Goal: Transaction & Acquisition: Purchase product/service

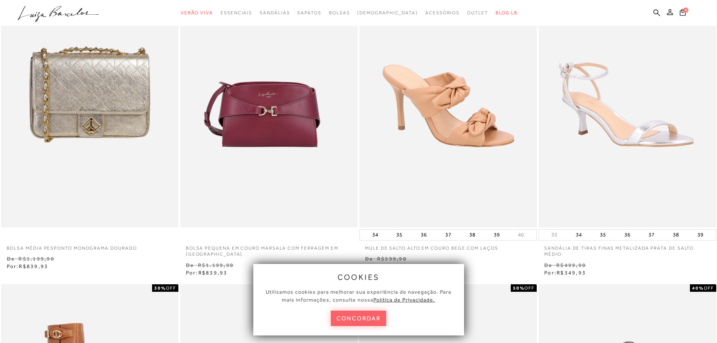
scroll to position [113, 0]
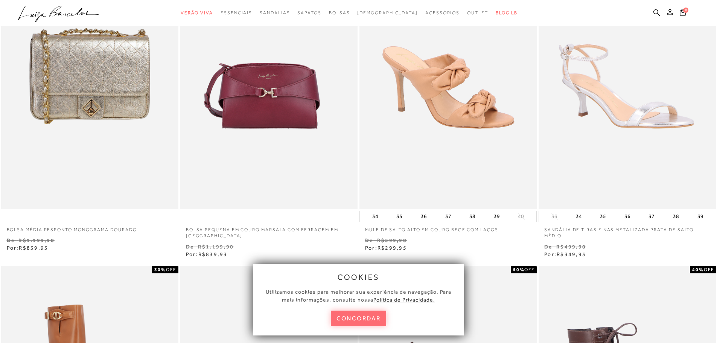
click at [371, 321] on button "concordar" at bounding box center [359, 318] width 56 height 15
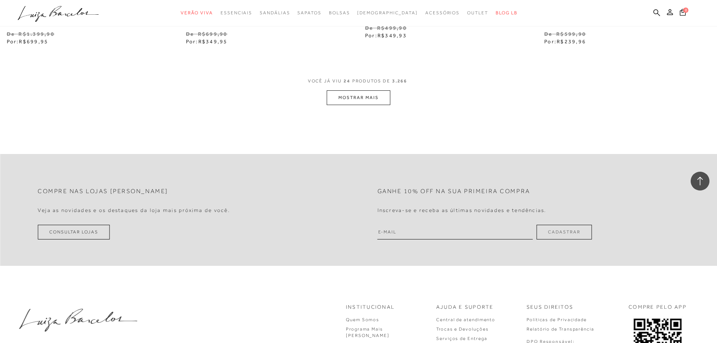
scroll to position [1957, 0]
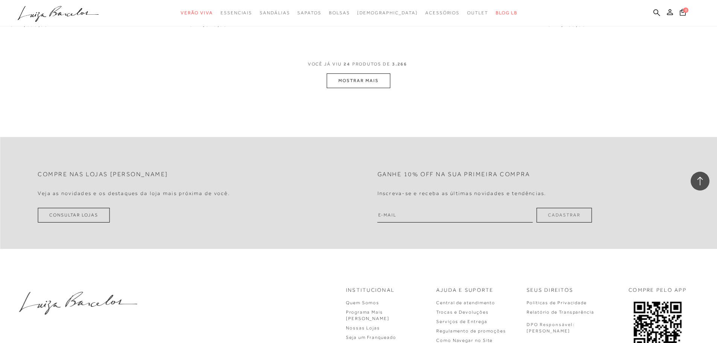
click at [367, 86] on button "MOSTRAR MAIS" at bounding box center [358, 80] width 63 height 15
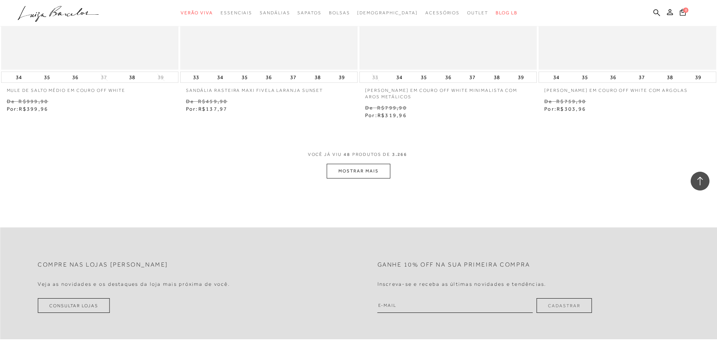
scroll to position [3802, 0]
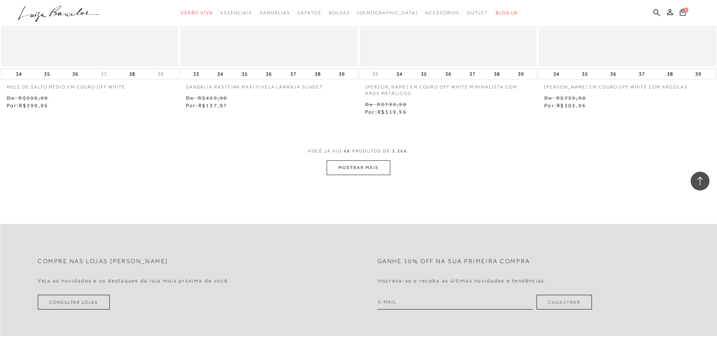
click at [344, 172] on button "MOSTRAR MAIS" at bounding box center [358, 167] width 63 height 15
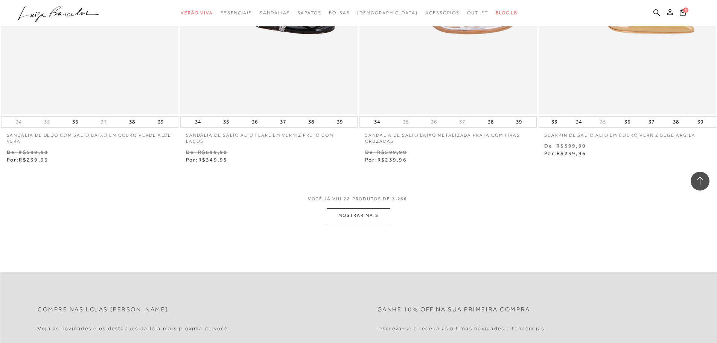
scroll to position [5684, 0]
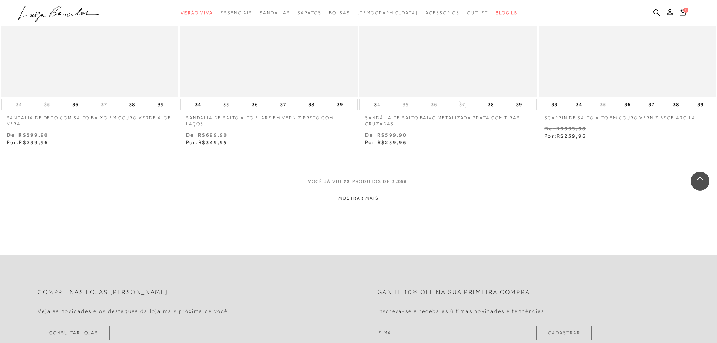
click at [375, 203] on button "MOSTRAR MAIS" at bounding box center [358, 198] width 63 height 15
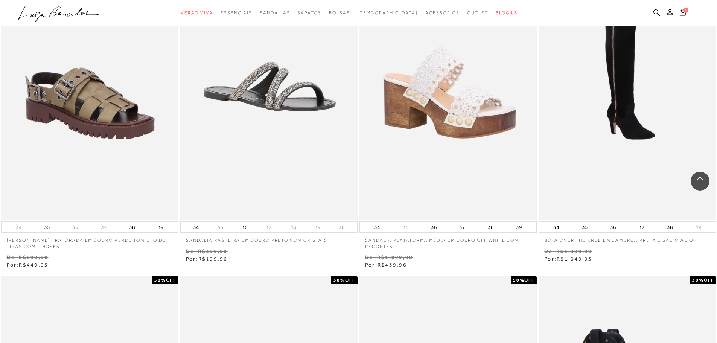
scroll to position [6851, 0]
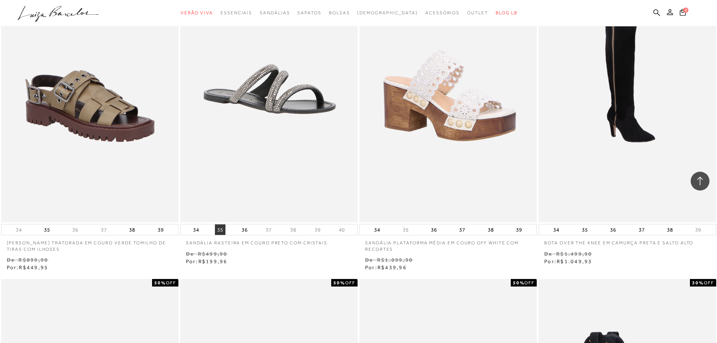
click at [219, 229] on button "35" at bounding box center [220, 229] width 11 height 11
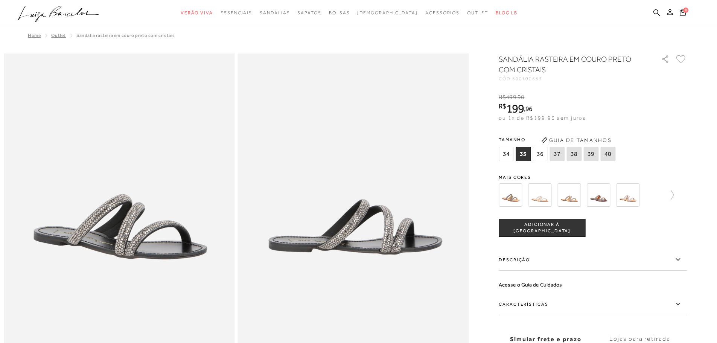
click at [518, 201] on img at bounding box center [510, 194] width 23 height 23
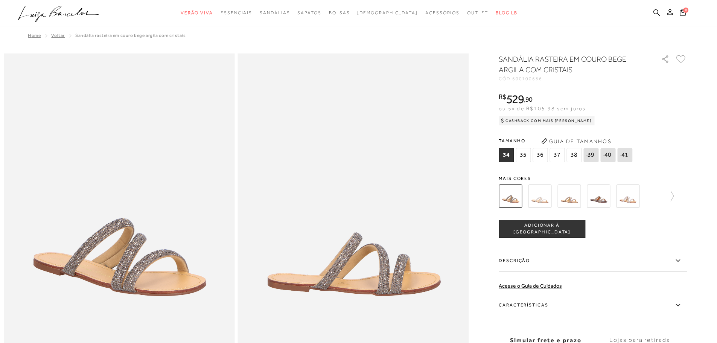
click at [523, 159] on span "35" at bounding box center [523, 155] width 15 height 14
click at [544, 207] on img at bounding box center [539, 195] width 23 height 23
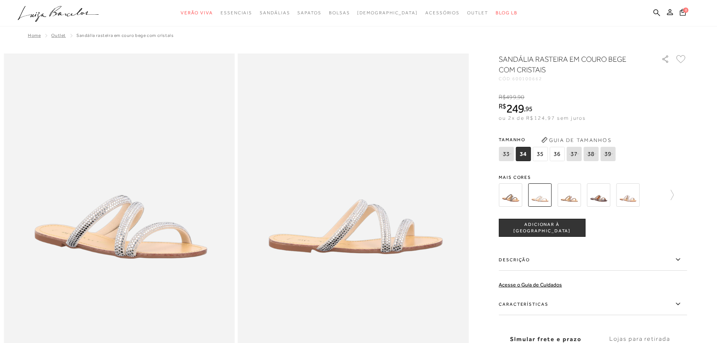
click at [574, 201] on img at bounding box center [568, 194] width 23 height 23
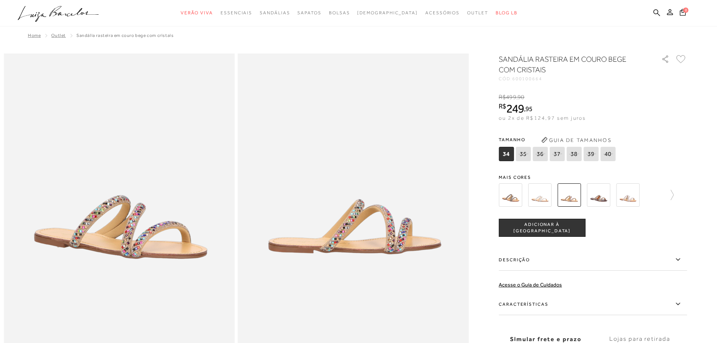
click at [602, 196] on img at bounding box center [598, 194] width 23 height 23
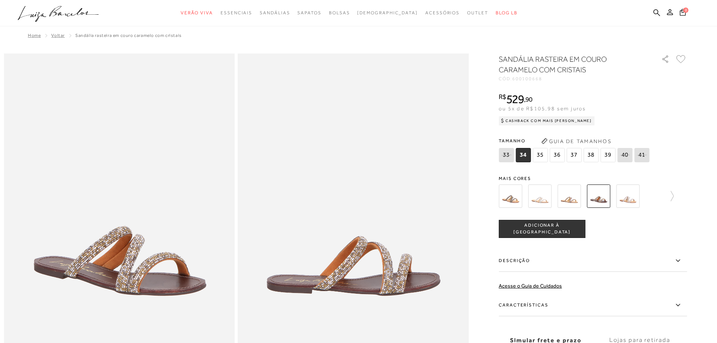
click at [632, 198] on img at bounding box center [627, 195] width 23 height 23
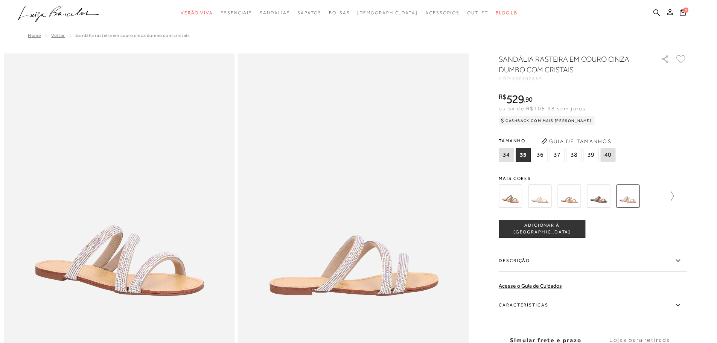
click at [674, 193] on icon at bounding box center [668, 196] width 11 height 11
click at [529, 203] on img at bounding box center [523, 195] width 23 height 23
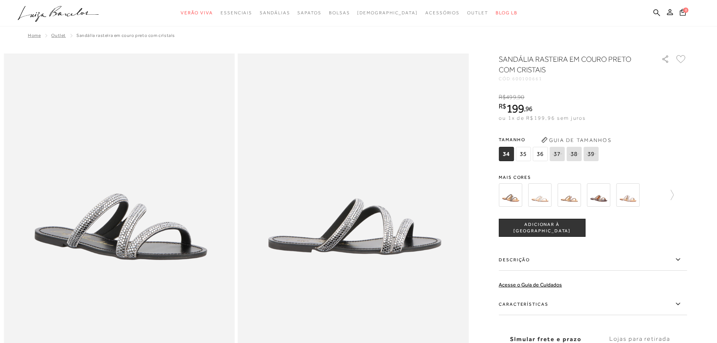
click at [527, 154] on span "35" at bounding box center [523, 154] width 15 height 14
click at [547, 230] on span "ADICIONAR À [GEOGRAPHIC_DATA]" at bounding box center [542, 227] width 86 height 13
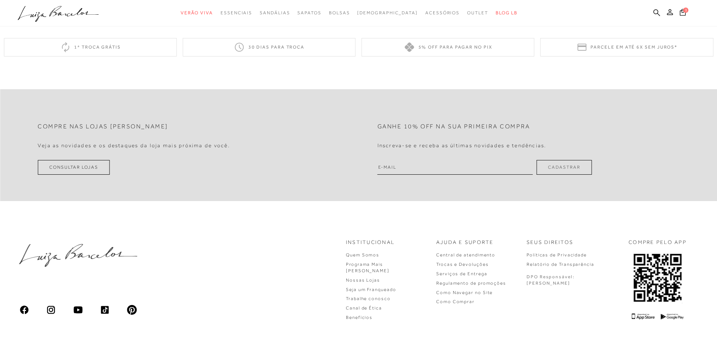
scroll to position [602, 0]
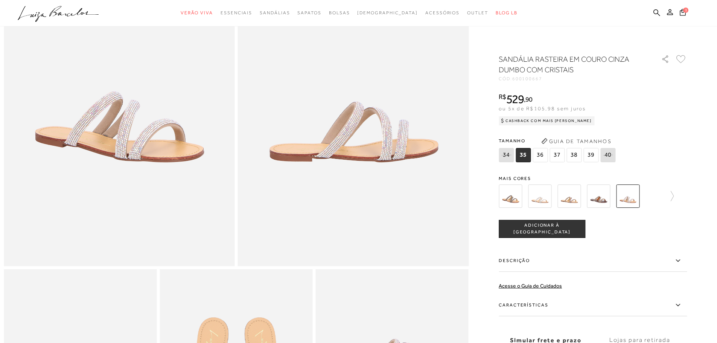
scroll to position [226, 0]
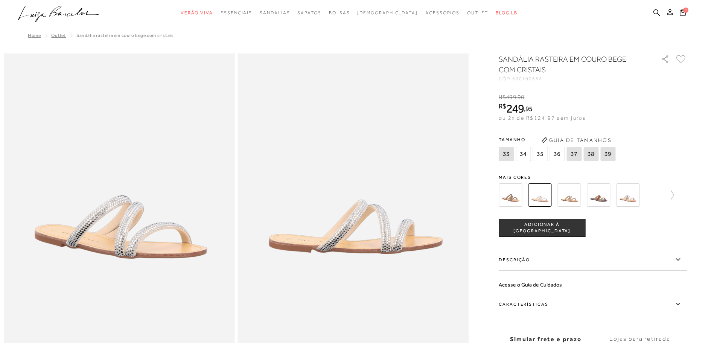
click at [52, 35] on span "Outlet" at bounding box center [58, 35] width 15 height 5
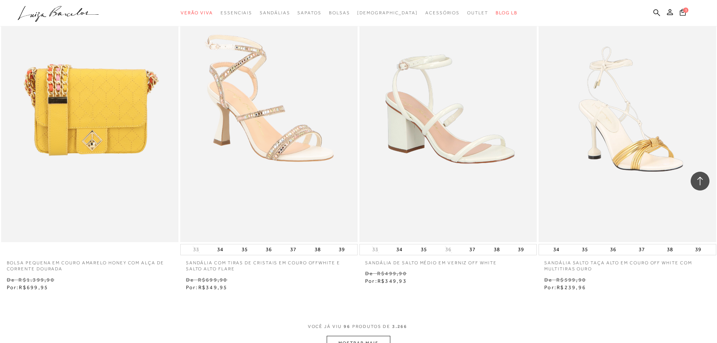
scroll to position [5646, 0]
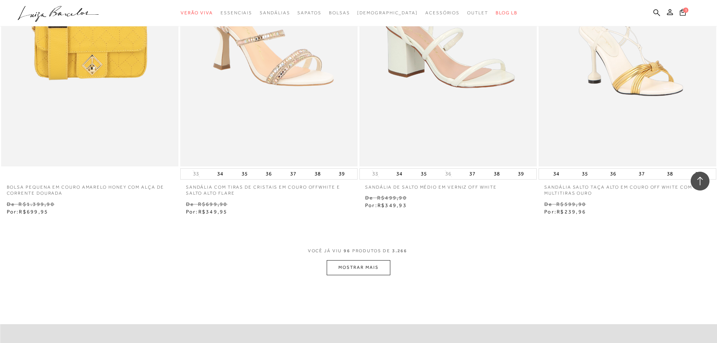
click at [349, 267] on button "MOSTRAR MAIS" at bounding box center [358, 267] width 63 height 15
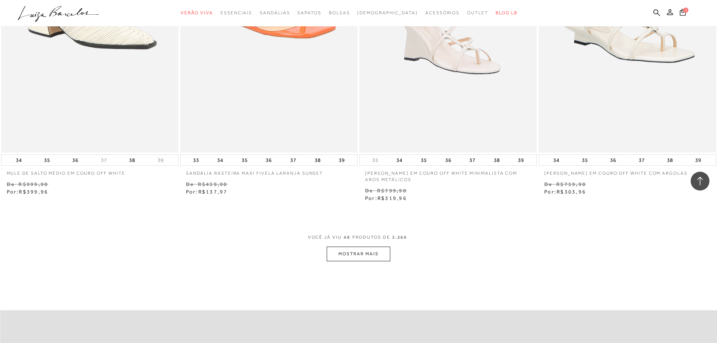
scroll to position [7679, 0]
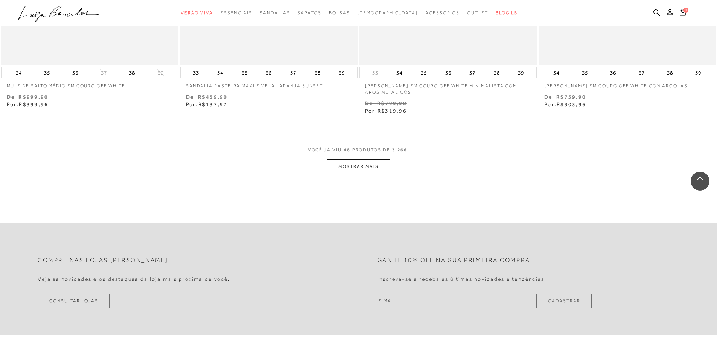
click at [330, 172] on button "MOSTRAR MAIS" at bounding box center [358, 166] width 63 height 15
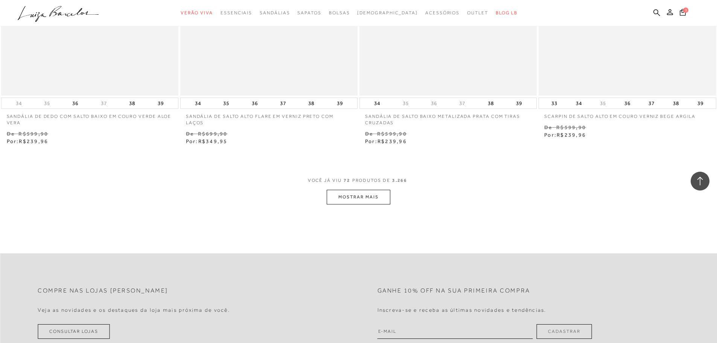
scroll to position [9674, 0]
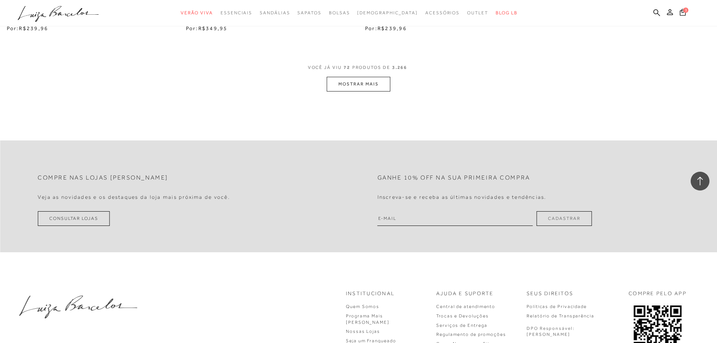
click at [356, 81] on button "MOSTRAR MAIS" at bounding box center [358, 84] width 63 height 15
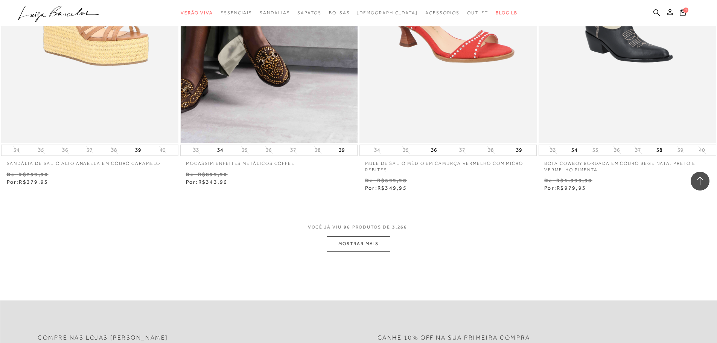
scroll to position [11472, 0]
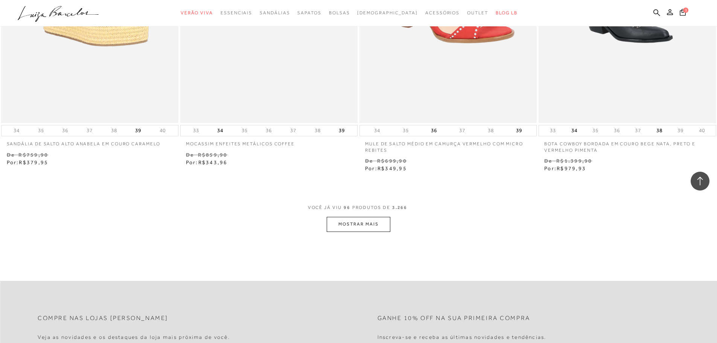
click at [344, 220] on button "MOSTRAR MAIS" at bounding box center [358, 224] width 63 height 15
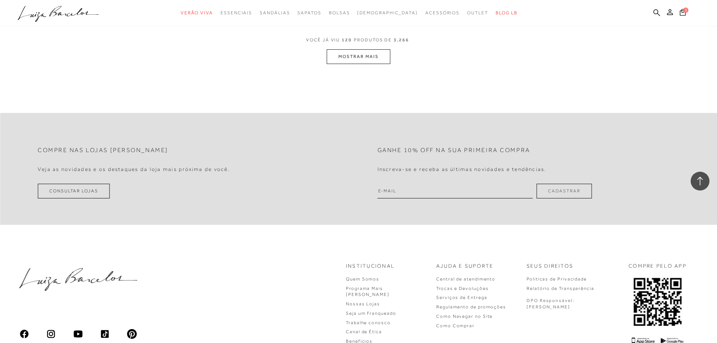
scroll to position [13580, 0]
click at [332, 57] on button "MOSTRAR MAIS" at bounding box center [358, 54] width 63 height 15
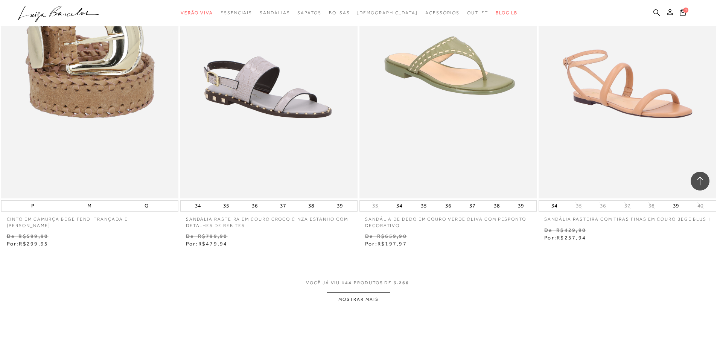
scroll to position [15274, 0]
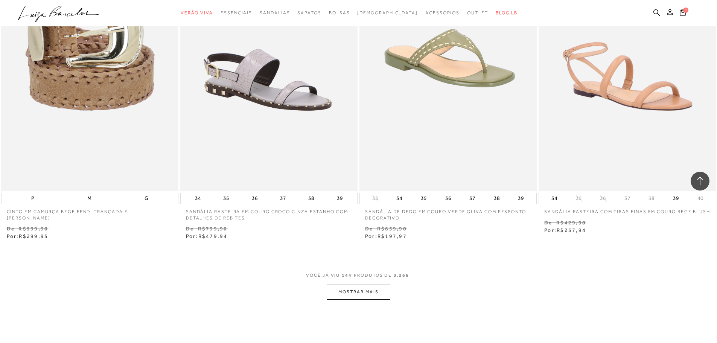
click at [351, 293] on button "MOSTRAR MAIS" at bounding box center [358, 292] width 63 height 15
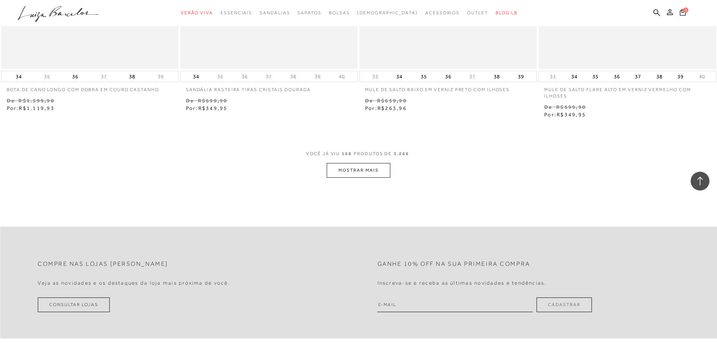
scroll to position [17193, 0]
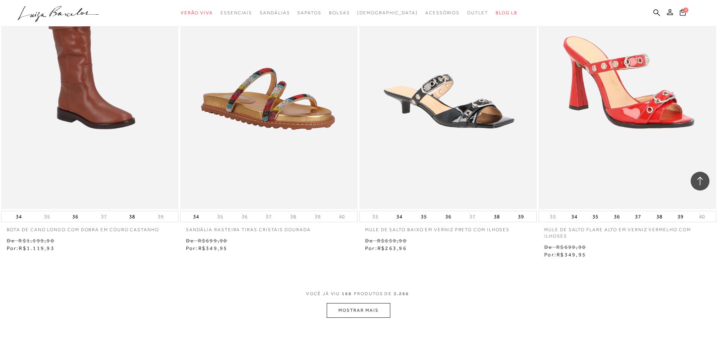
click at [354, 310] on button "MOSTRAR MAIS" at bounding box center [358, 310] width 63 height 15
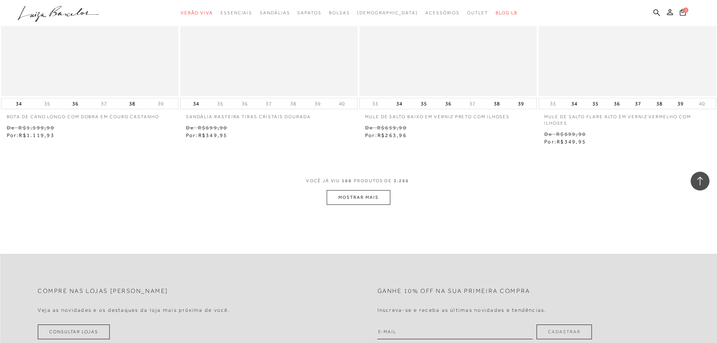
click at [344, 199] on button "MOSTRAR MAIS" at bounding box center [358, 197] width 63 height 15
click at [370, 205] on button "MOSTRAR MAIS" at bounding box center [358, 197] width 63 height 15
click at [373, 269] on div "Loading..." at bounding box center [358, 171] width 717 height 343
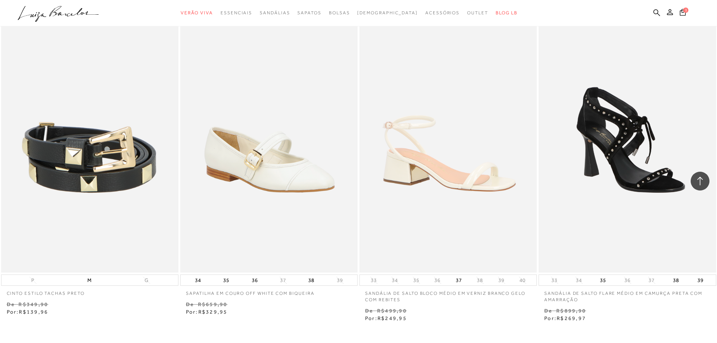
scroll to position [19151, 0]
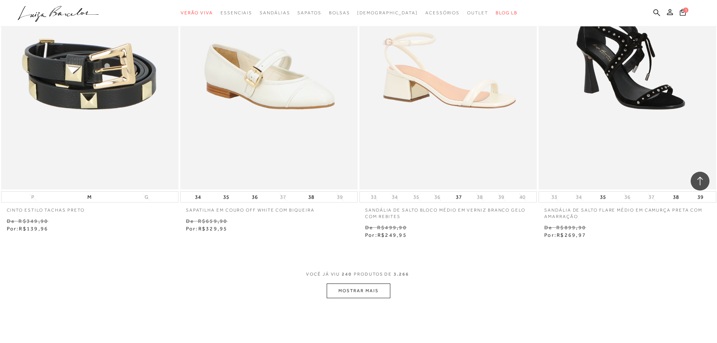
click at [379, 292] on button "MOSTRAR MAIS" at bounding box center [358, 290] width 63 height 15
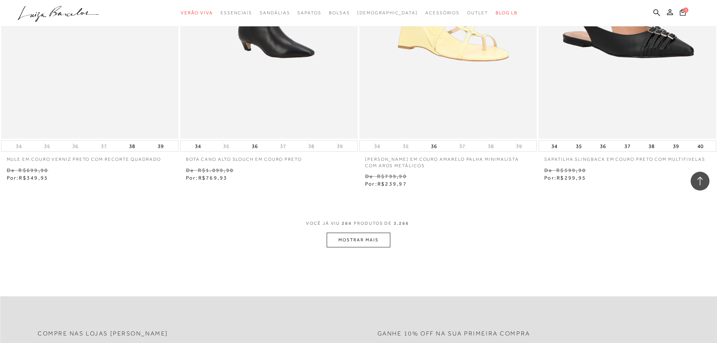
scroll to position [21212, 0]
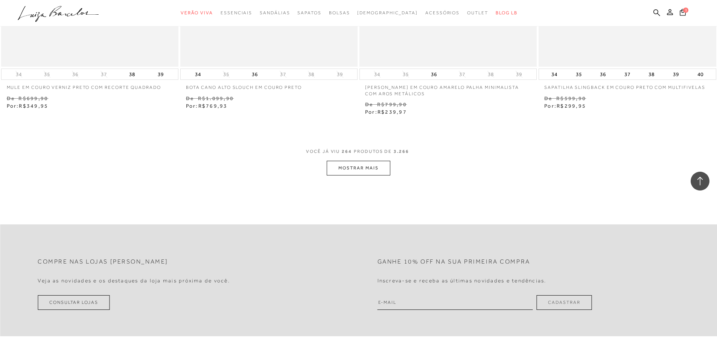
click at [357, 166] on button "MOSTRAR MAIS" at bounding box center [358, 168] width 63 height 15
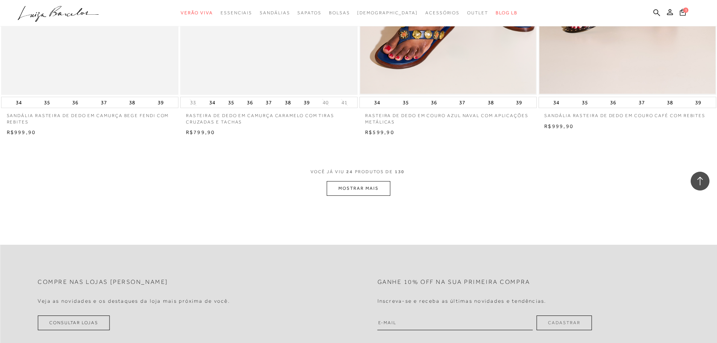
scroll to position [1807, 0]
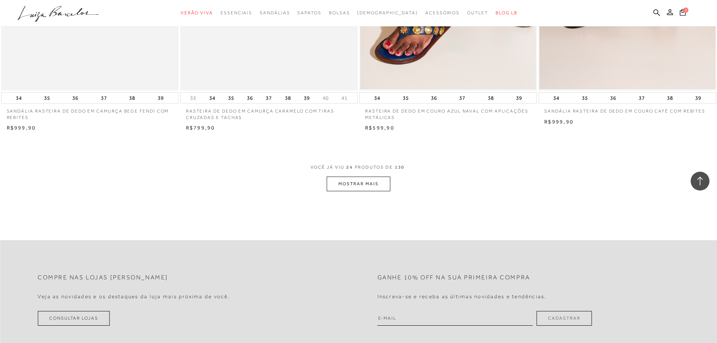
click at [354, 180] on button "MOSTRAR MAIS" at bounding box center [358, 184] width 63 height 15
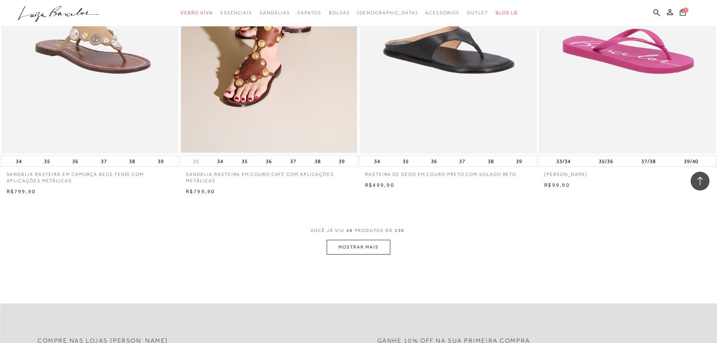
scroll to position [3651, 0]
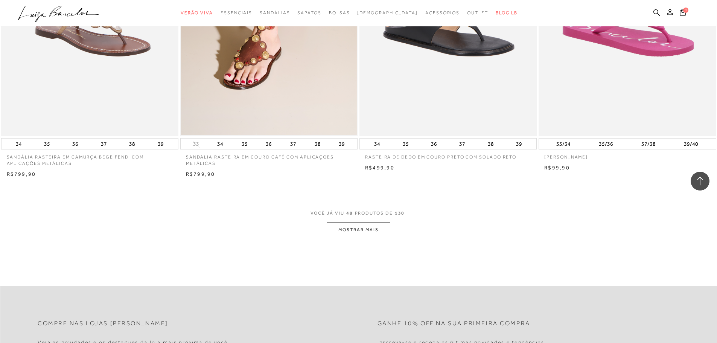
click at [350, 234] on button "MOSTRAR MAIS" at bounding box center [358, 229] width 63 height 15
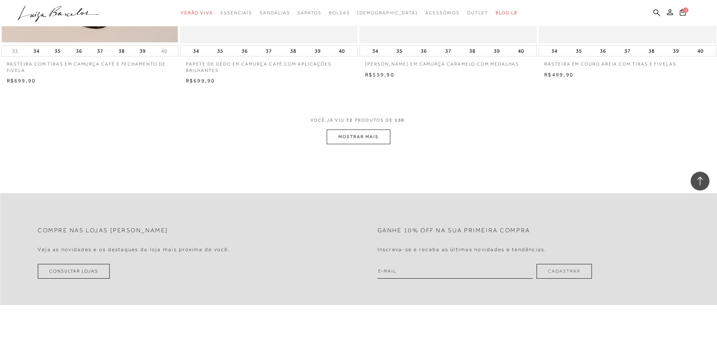
scroll to position [5646, 0]
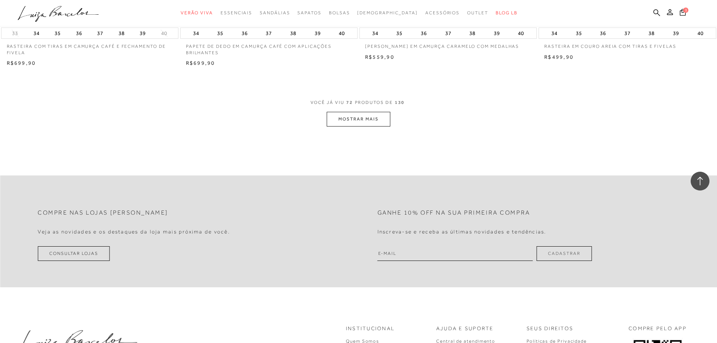
click at [344, 122] on button "MOSTRAR MAIS" at bounding box center [358, 119] width 63 height 15
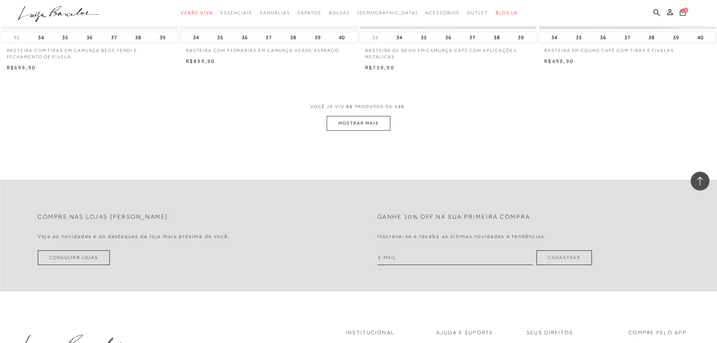
scroll to position [7528, 0]
click at [362, 125] on button "MOSTRAR MAIS" at bounding box center [358, 121] width 63 height 15
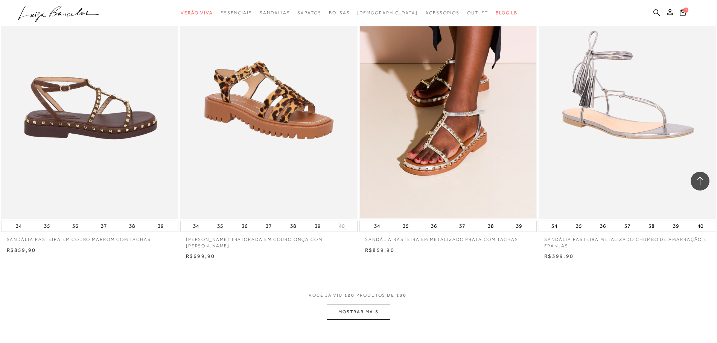
scroll to position [9260, 0]
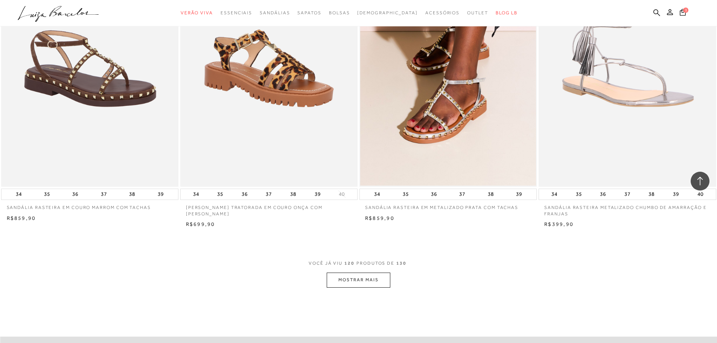
click at [376, 283] on button "MOSTRAR MAIS" at bounding box center [358, 280] width 63 height 15
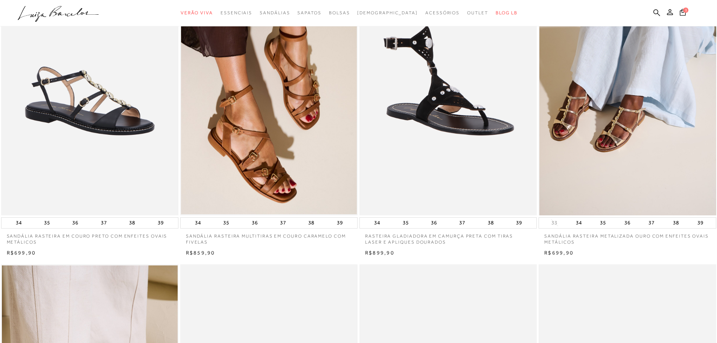
scroll to position [113, 0]
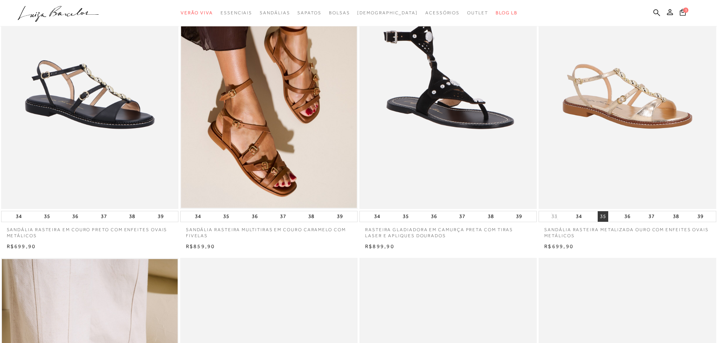
click at [602, 213] on button "35" at bounding box center [603, 216] width 11 height 11
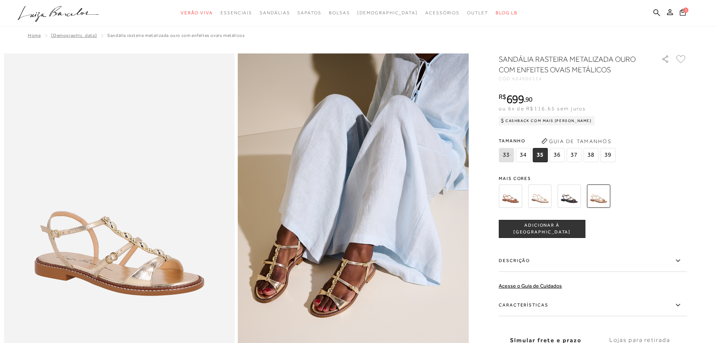
click at [541, 202] on img at bounding box center [539, 195] width 23 height 23
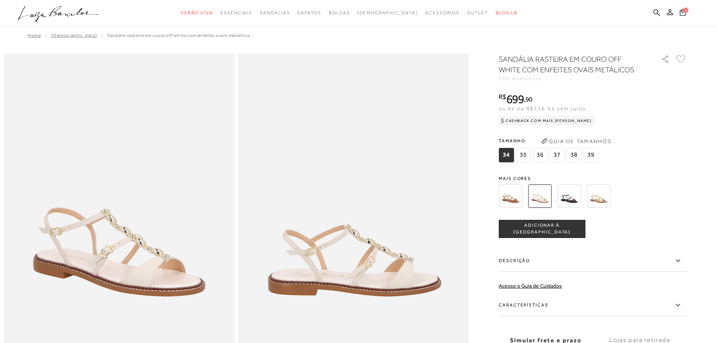
click at [597, 198] on img at bounding box center [598, 195] width 23 height 23
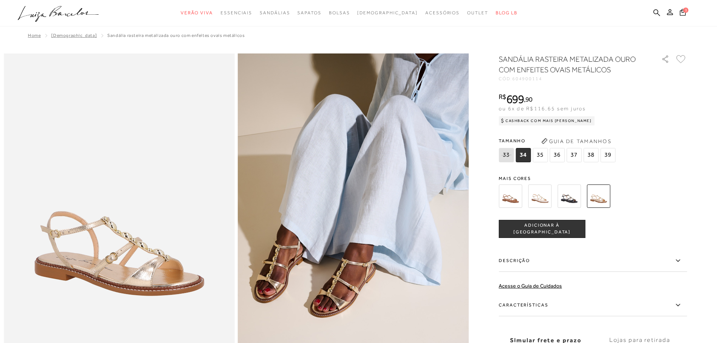
click at [515, 195] on img at bounding box center [510, 195] width 23 height 23
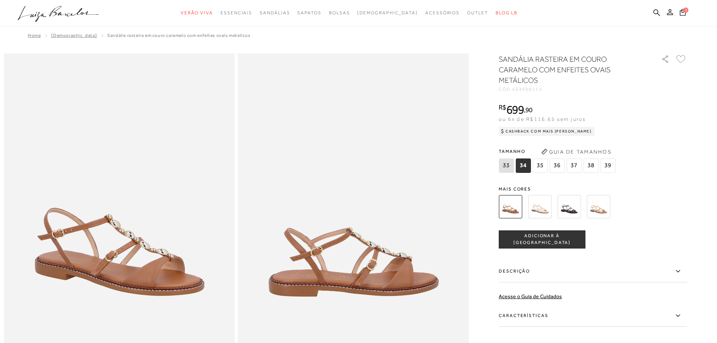
click at [605, 203] on img at bounding box center [598, 206] width 23 height 23
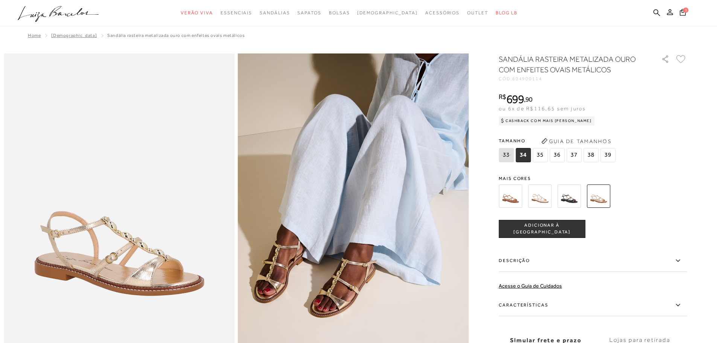
click at [561, 229] on span "ADICIONAR À [GEOGRAPHIC_DATA]" at bounding box center [542, 228] width 86 height 13
click at [683, 12] on icon at bounding box center [683, 12] width 6 height 7
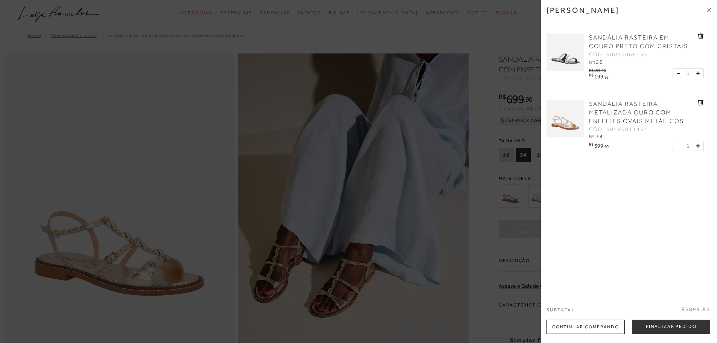
click at [698, 103] on icon at bounding box center [701, 103] width 6 height 6
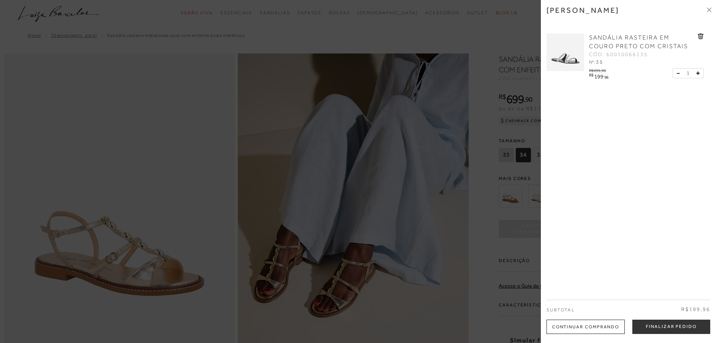
click at [486, 257] on div at bounding box center [358, 171] width 717 height 343
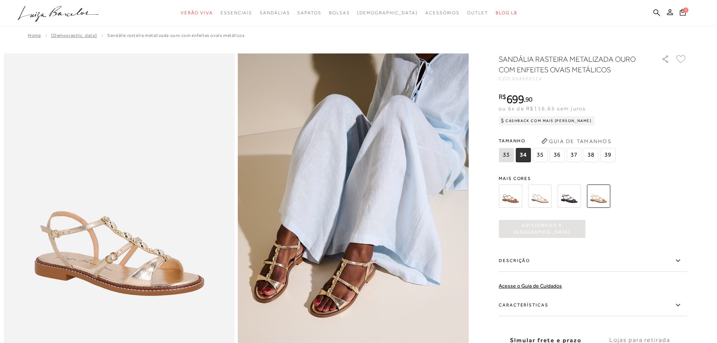
click at [543, 154] on span "35" at bounding box center [540, 155] width 15 height 14
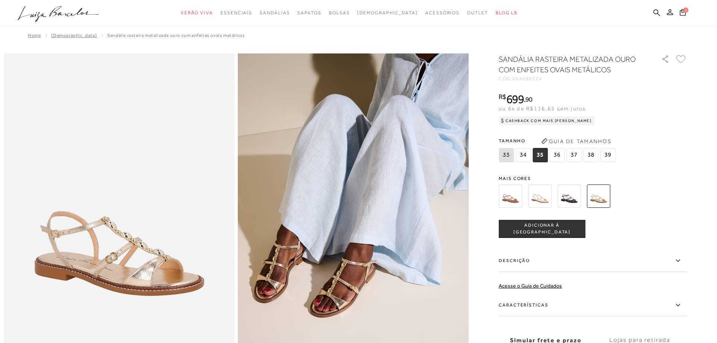
click at [552, 232] on button "ADICIONAR À [GEOGRAPHIC_DATA]" at bounding box center [542, 229] width 87 height 18
click at [679, 13] on button "2" at bounding box center [683, 13] width 11 height 11
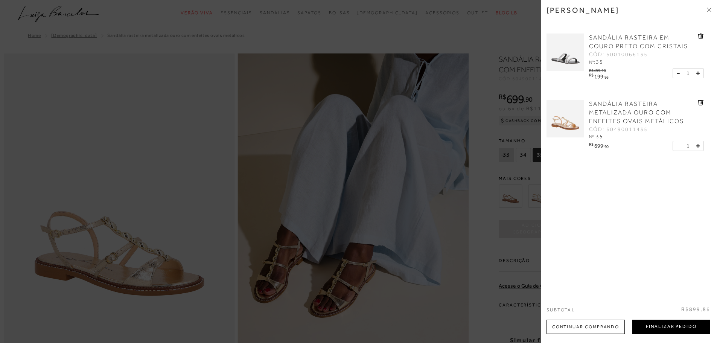
click at [689, 327] on button "Finalizar Pedido" at bounding box center [671, 327] width 78 height 14
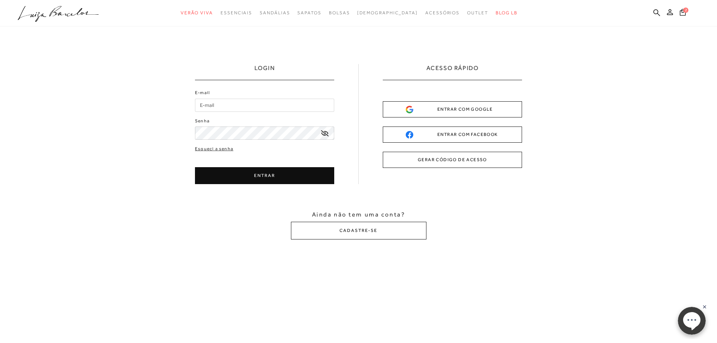
click at [448, 115] on button "ENTRAR COM GOOGLE" at bounding box center [452, 109] width 139 height 16
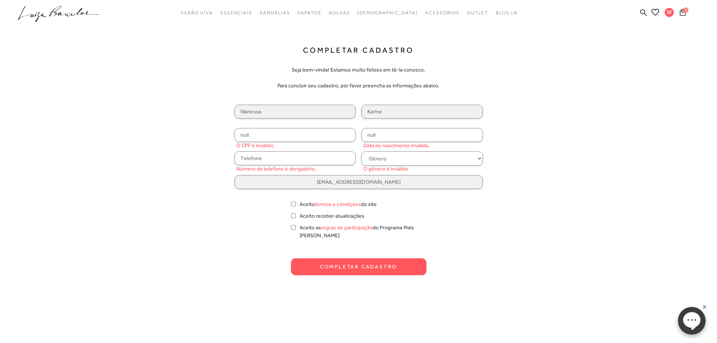
click at [269, 135] on input "null" at bounding box center [296, 135] width 122 height 14
type input "130.867.536-41"
click at [403, 129] on input "null" at bounding box center [422, 135] width 122 height 14
drag, startPoint x: 403, startPoint y: 129, endPoint x: 365, endPoint y: 131, distance: 38.0
click at [365, 131] on input "null" at bounding box center [422, 135] width 122 height 14
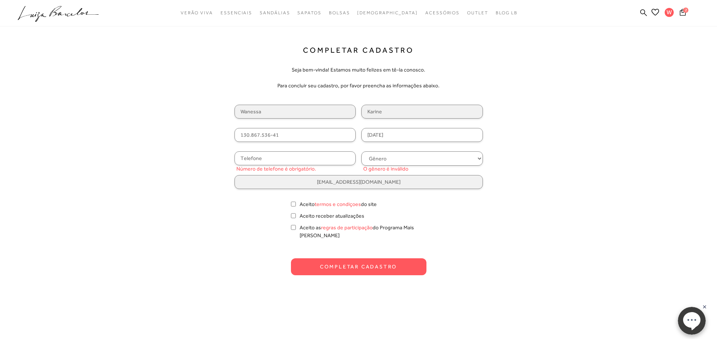
type input "24/01/1966"
click at [291, 154] on input "text" at bounding box center [296, 158] width 122 height 14
type input "(64) 98424-9965"
click at [386, 159] on select "Gênero Feminino Masculino" at bounding box center [422, 158] width 122 height 14
select select
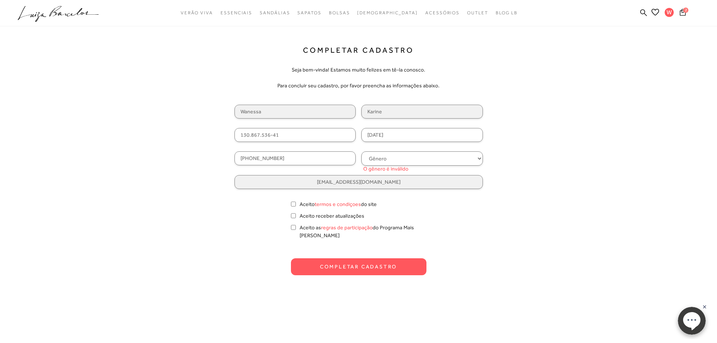
click at [361, 151] on select "Gênero Feminino Masculino" at bounding box center [422, 158] width 122 height 14
click at [306, 203] on label "Aceito termos e condiçoes do site" at bounding box center [338, 204] width 77 height 8
click at [296, 203] on input "Aceito termos e condiçoes do site" at bounding box center [293, 204] width 5 height 8
checkbox input "true"
click at [301, 218] on label "Aceito receber atualizações" at bounding box center [332, 216] width 65 height 8
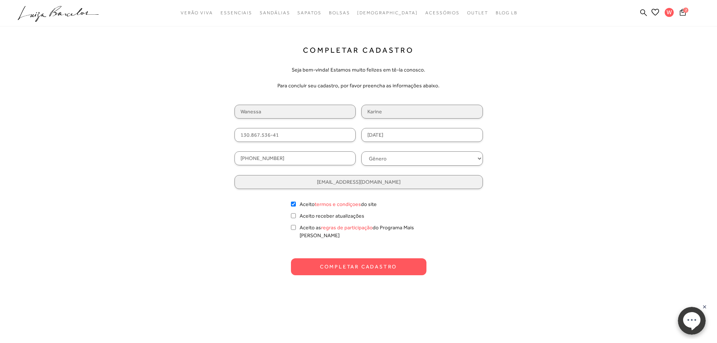
click at [296, 218] on input "Aceito receber atualizações" at bounding box center [293, 216] width 5 height 8
checkbox input "true"
click at [297, 224] on div "Aceito as regras de participação do Programa Mais Luiza" at bounding box center [359, 232] width 136 height 16
click at [293, 230] on input "Aceito as regras de participação do Programa Mais Luiza" at bounding box center [293, 228] width 5 height 8
checkbox input "true"
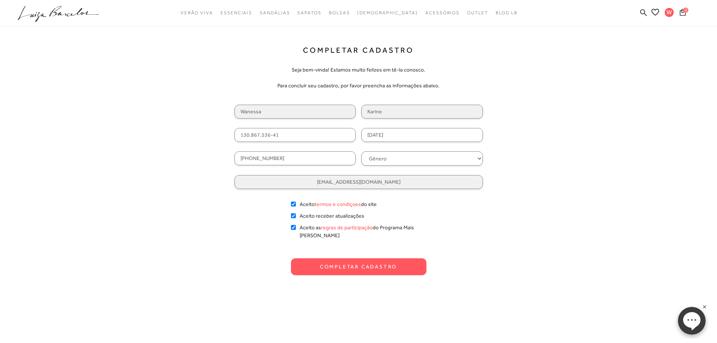
click at [310, 263] on button "Completar Cadastro" at bounding box center [359, 266] width 136 height 17
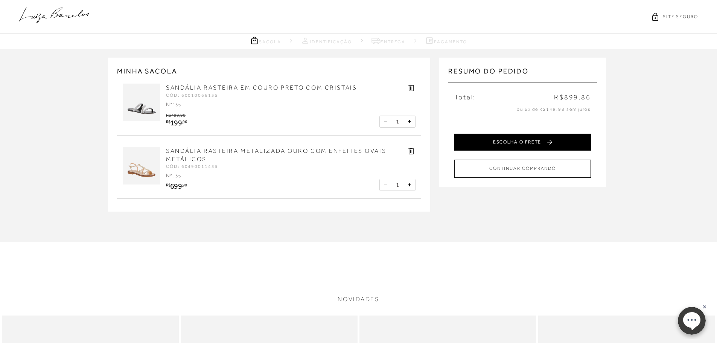
click at [482, 144] on button "ESCOLHA O FRETE" at bounding box center [522, 142] width 137 height 17
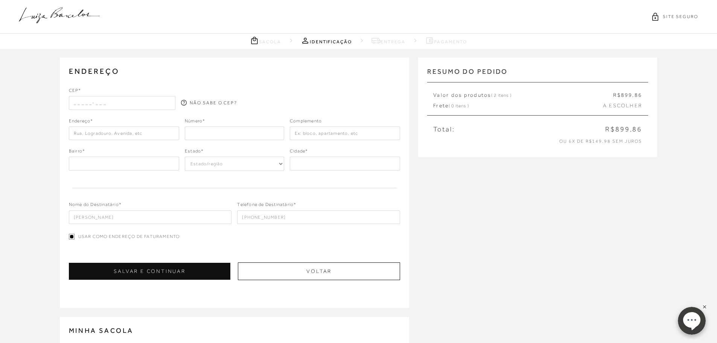
click at [111, 106] on input "text" at bounding box center [122, 103] width 107 height 14
type input "75863-161"
type input "Rua 02"
type input "33"
type input "Rua 02, 33"
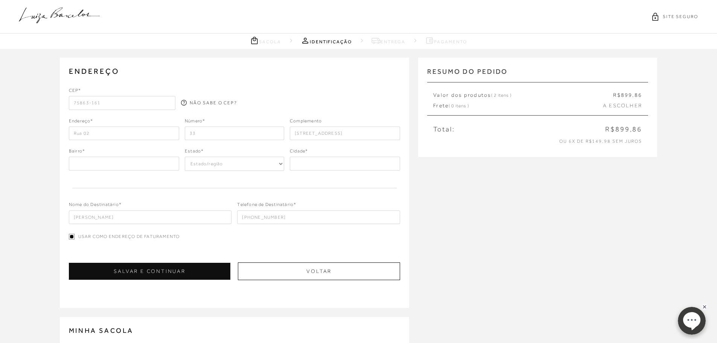
type input "Goiás"
select select "GO"
type input "Quirinópolis"
type input "Rua 02 33"
type input "Vila Parreira"
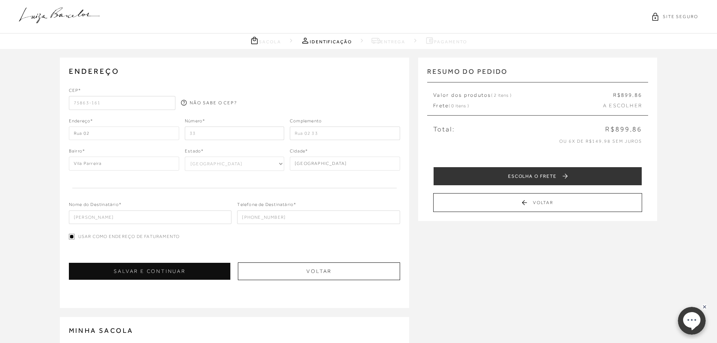
click at [316, 109] on div at bounding box center [347, 98] width 107 height 23
click at [612, 106] on span "A ESCOLHER" at bounding box center [622, 106] width 39 height 8
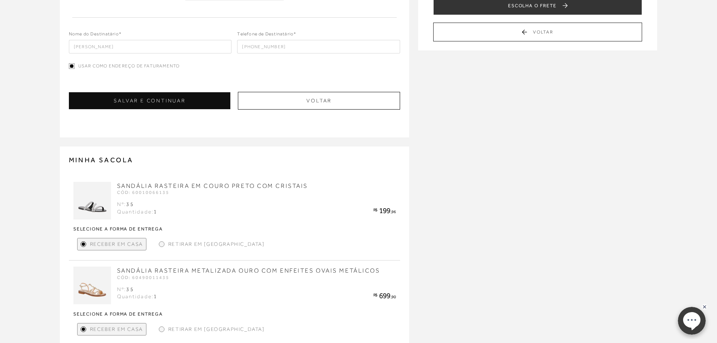
scroll to position [188, 0]
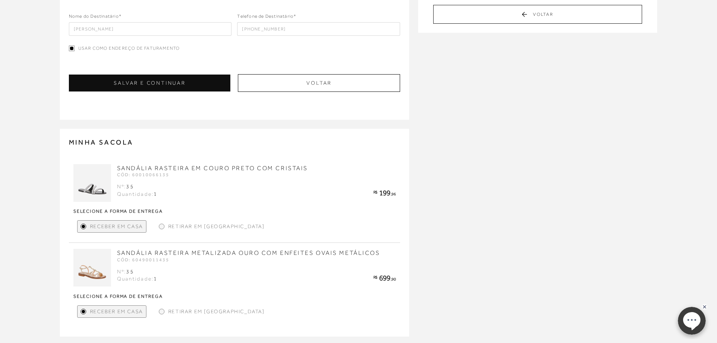
click at [177, 225] on span "Retirar em Loja" at bounding box center [216, 226] width 96 height 8
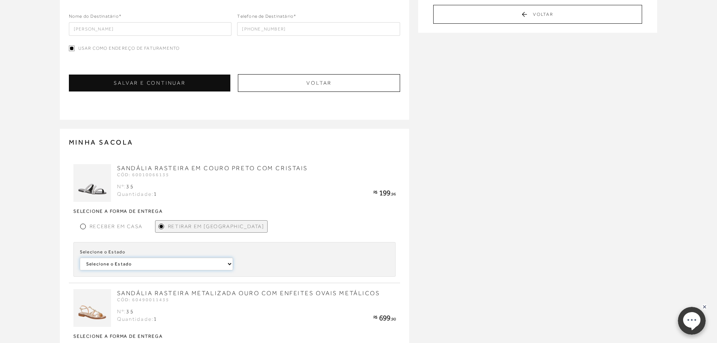
click at [175, 263] on select "Selecione o Estado Minas Gerais Pernambuco" at bounding box center [156, 263] width 153 height 13
click at [84, 226] on div at bounding box center [82, 226] width 3 height 3
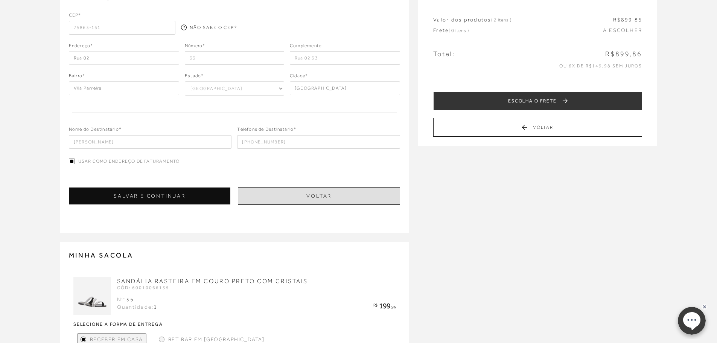
scroll to position [0, 0]
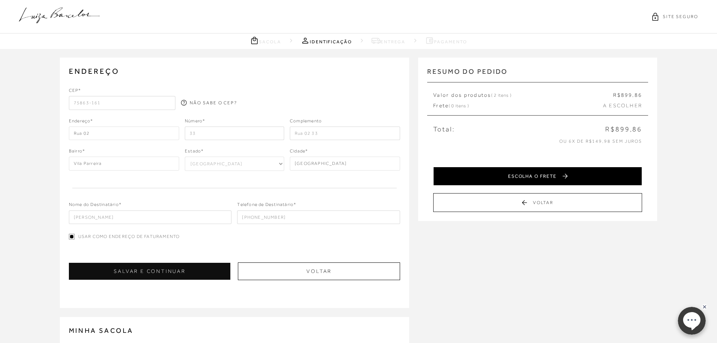
click at [536, 169] on button "ESCOLHA O FRETE" at bounding box center [537, 176] width 209 height 19
click at [531, 179] on button "SELECIONAR PAGAMENTO" at bounding box center [537, 176] width 209 height 19
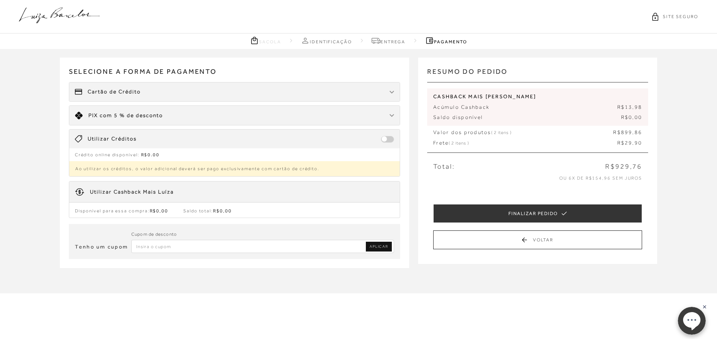
click at [105, 94] on span "Cartão de Crédito" at bounding box center [114, 92] width 53 height 8
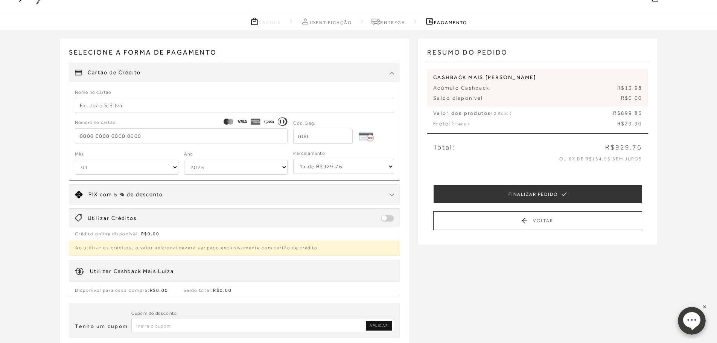
scroll to position [38, 0]
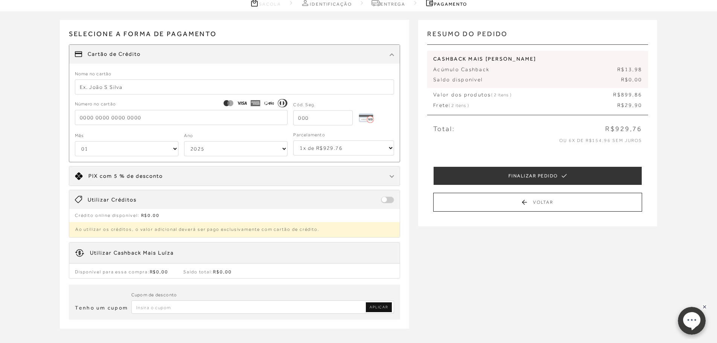
click at [343, 147] on select "1x de R$929.76 2x de R$464.88 sem juros 3x de R$309.92 sem juros 4x de R$232.44…" at bounding box center [343, 147] width 101 height 15
click at [111, 85] on input "text" at bounding box center [235, 86] width 320 height 15
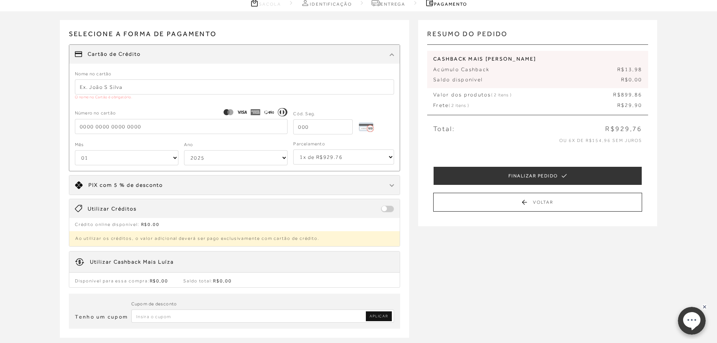
type input "WANESSA KARINE DOS SANTOS CLEMENTINO"
type input "5502099031951282"
select select "12"
select select "2030"
type input "5502099031951282"
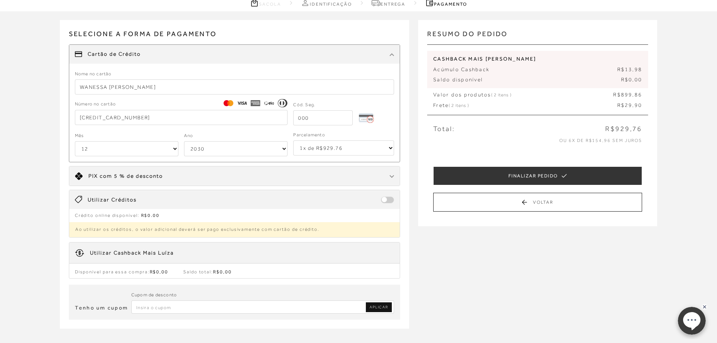
click at [329, 156] on div "Mês 01 02 03 04 05 06 07 08 09 10 11 12 Ano 2025 2026 2027 2028 2029 2030 2031 …" at bounding box center [235, 143] width 320 height 25
click at [329, 151] on select "1x de R$929.76 2x de R$464.88 sem juros 3x de R$309.92 sem juros 4x de R$232.44…" at bounding box center [343, 147] width 101 height 15
select select "6"
click at [293, 140] on select "1x de R$929.76 2x de R$464.88 sem juros 3x de R$309.92 sem juros 4x de R$232.44…" at bounding box center [343, 147] width 101 height 15
click at [295, 126] on form "Nome no cartão WANESSA KARINE DOS SANTOS CLEMENTINO Número no cartão 5502099031…" at bounding box center [235, 113] width 320 height 87
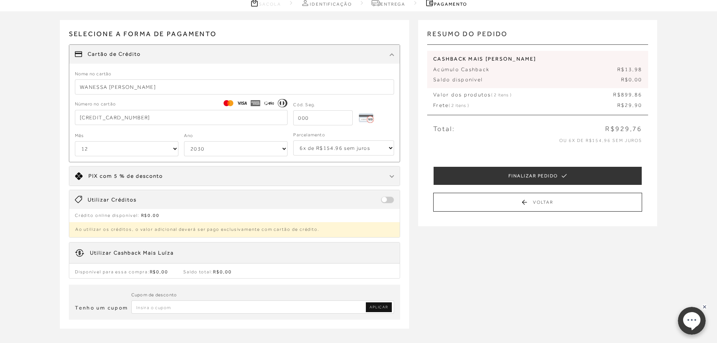
click at [299, 122] on input "tel" at bounding box center [322, 117] width 59 height 15
type input "615"
click at [312, 174] on div "Limite: R$ 5.000,00 PIX com 5 % de desconto" at bounding box center [234, 175] width 331 height 19
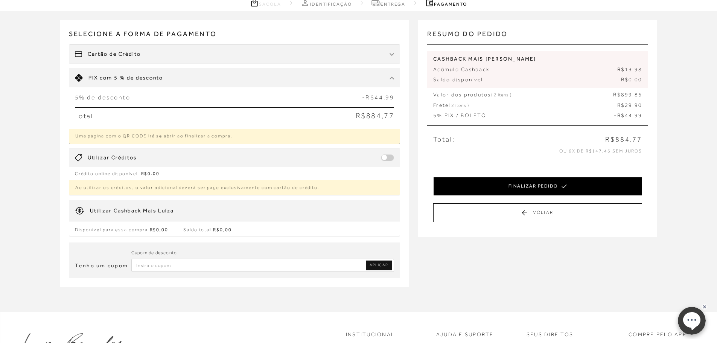
click at [494, 185] on button "FINALIZAR PEDIDO" at bounding box center [537, 186] width 209 height 19
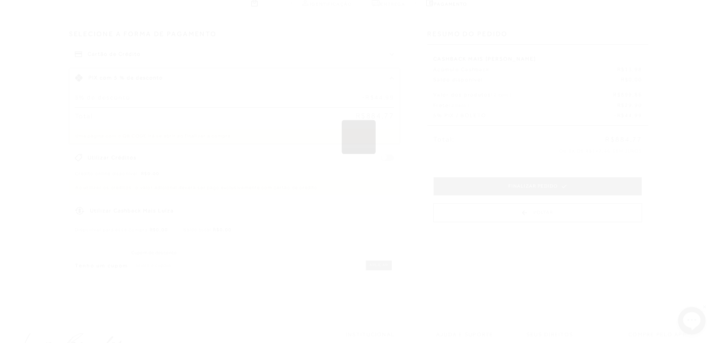
scroll to position [0, 0]
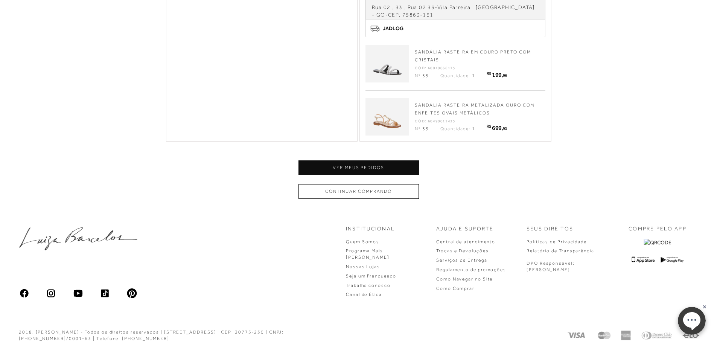
scroll to position [406, 0]
